Goal: Task Accomplishment & Management: Use online tool/utility

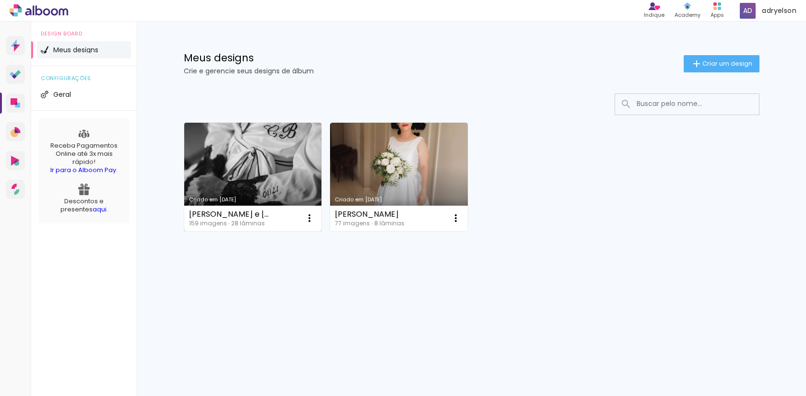
click at [294, 162] on link "Criado em [DATE]" at bounding box center [253, 177] width 138 height 108
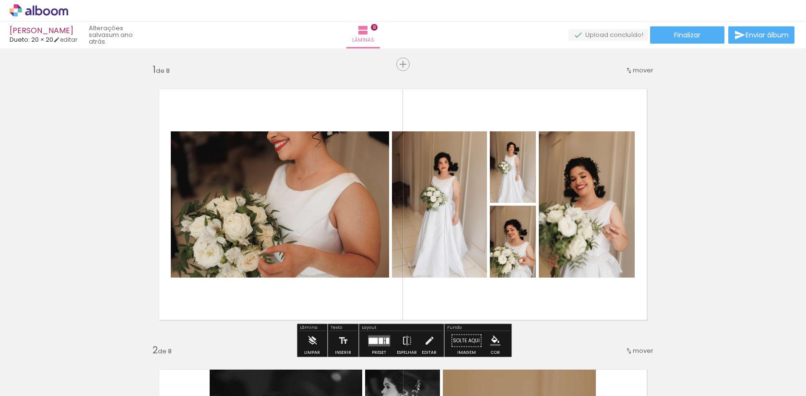
scroll to position [0, 445]
click at [470, 381] on div at bounding box center [457, 363] width 32 height 47
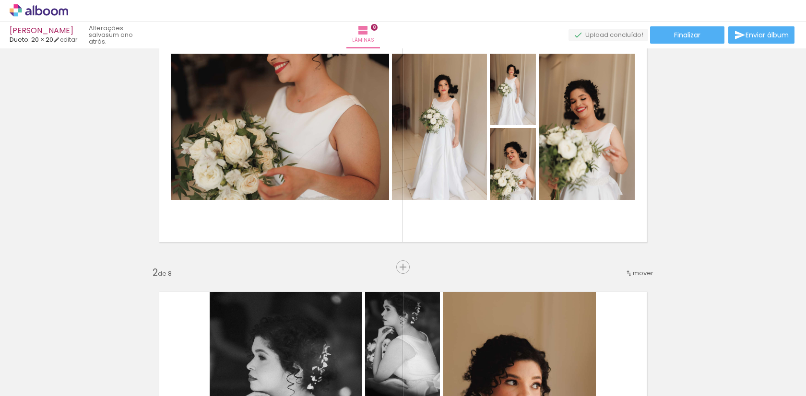
scroll to position [0, 0]
